Goal: Transaction & Acquisition: Purchase product/service

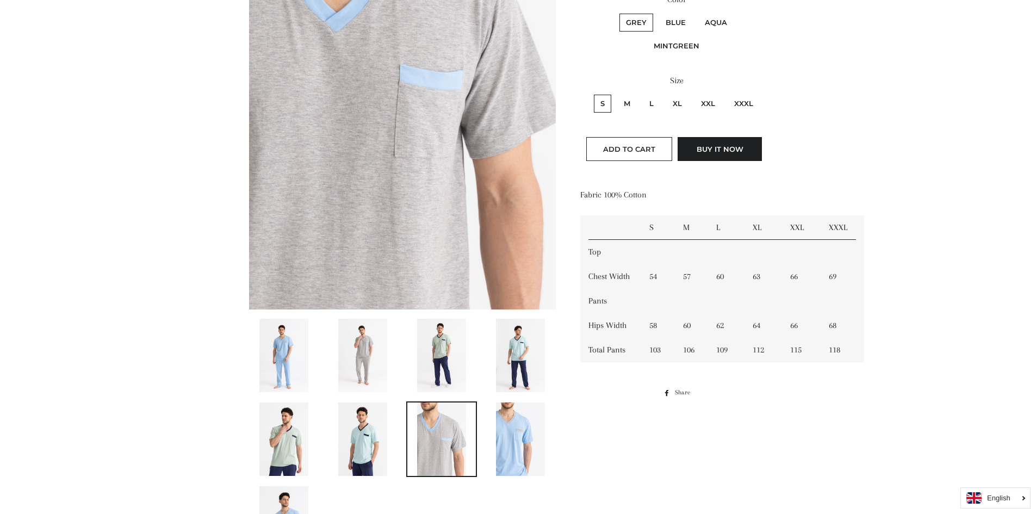
scroll to position [381, 0]
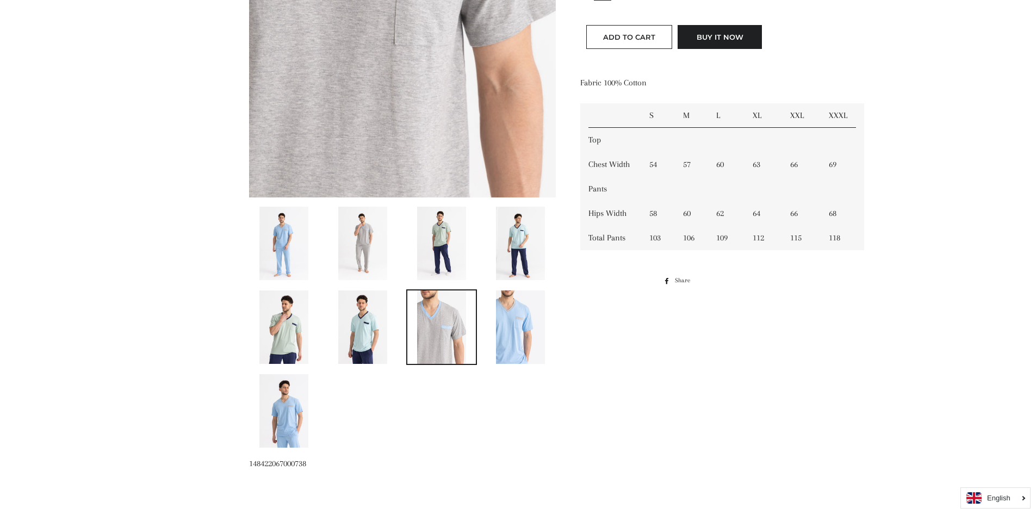
click at [525, 248] on img at bounding box center [520, 243] width 49 height 73
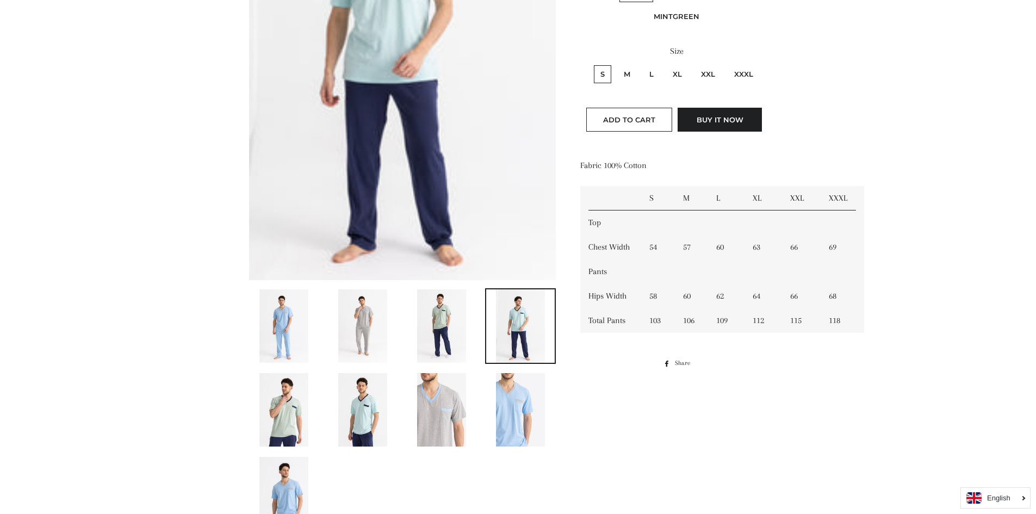
scroll to position [244, 0]
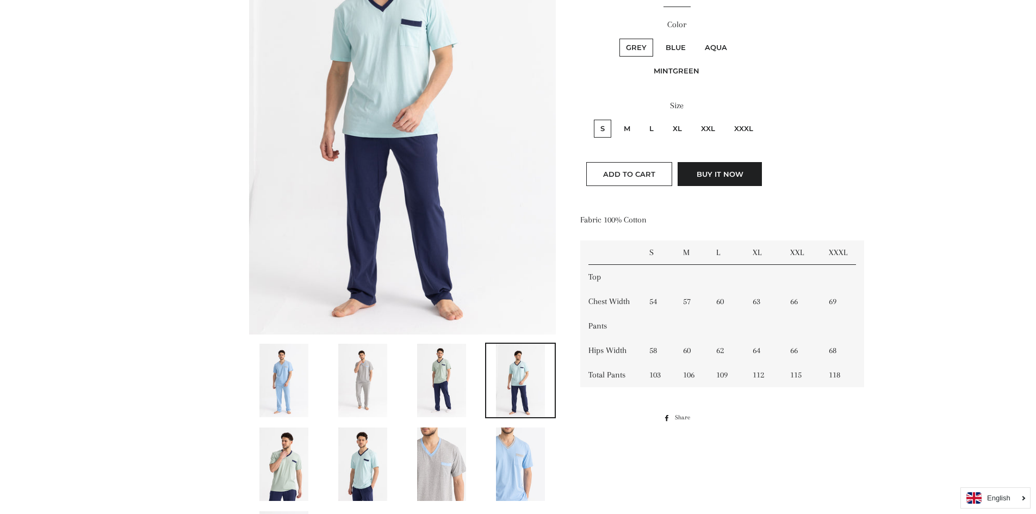
click at [653, 128] on label "L" at bounding box center [651, 129] width 17 height 18
click at [642, 119] on input "L" at bounding box center [641, 118] width 1 height 1
radio input "true"
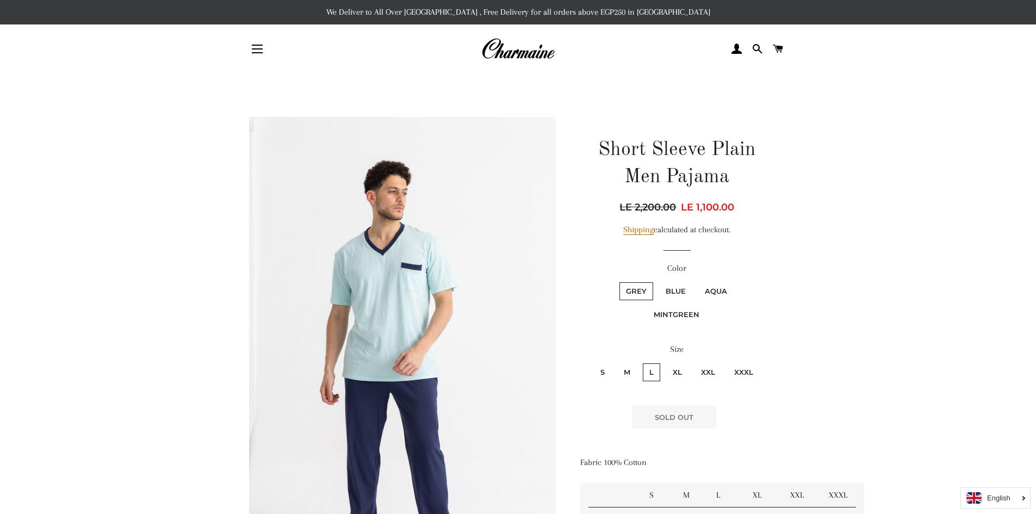
click at [532, 54] on img at bounding box center [517, 49] width 73 height 24
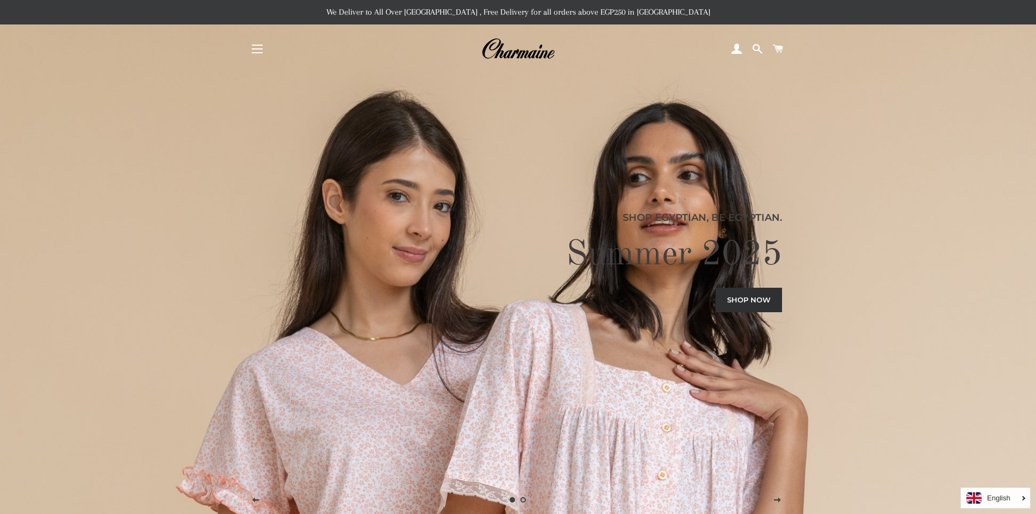
click at [257, 45] on span "button" at bounding box center [257, 45] width 11 height 1
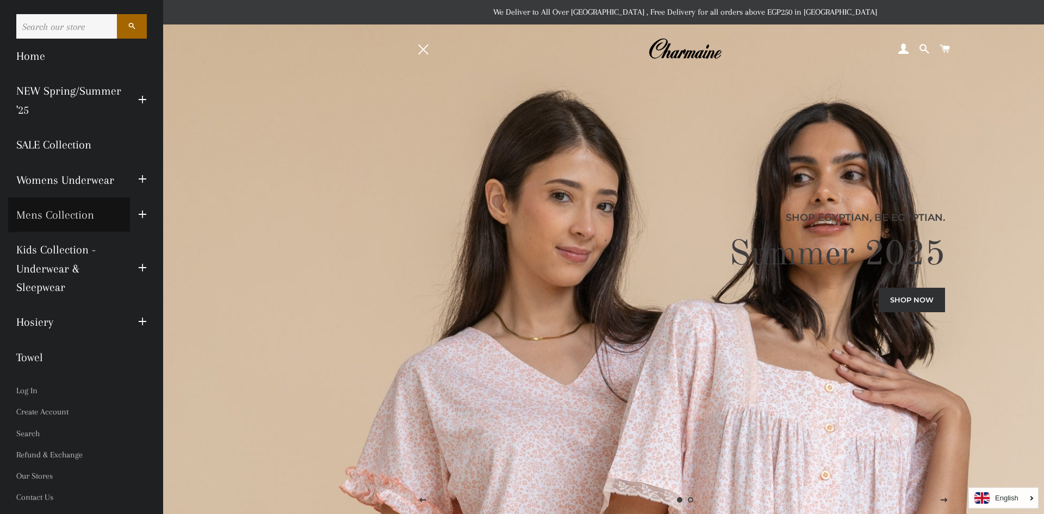
click at [95, 210] on link "Mens Collection" at bounding box center [69, 214] width 122 height 35
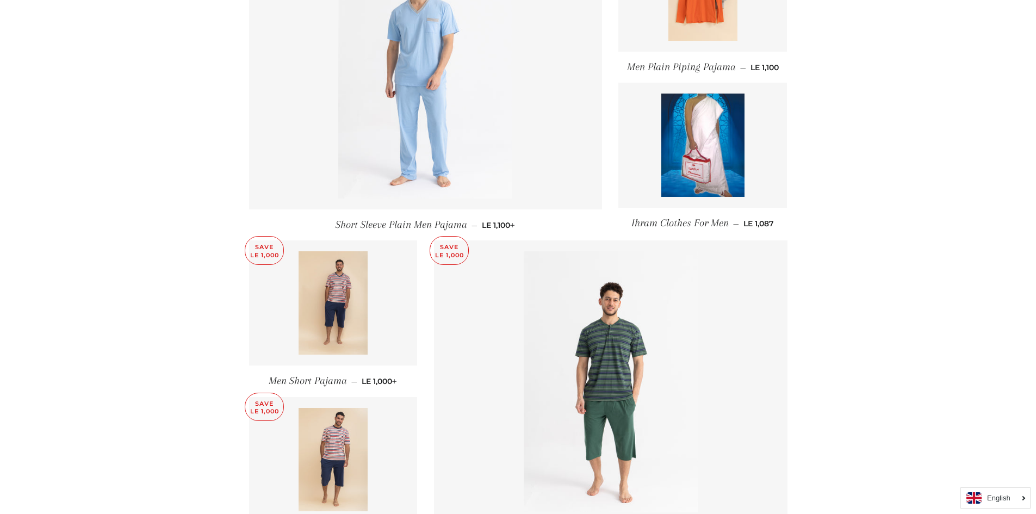
scroll to position [987, 0]
